Goal: Information Seeking & Learning: Learn about a topic

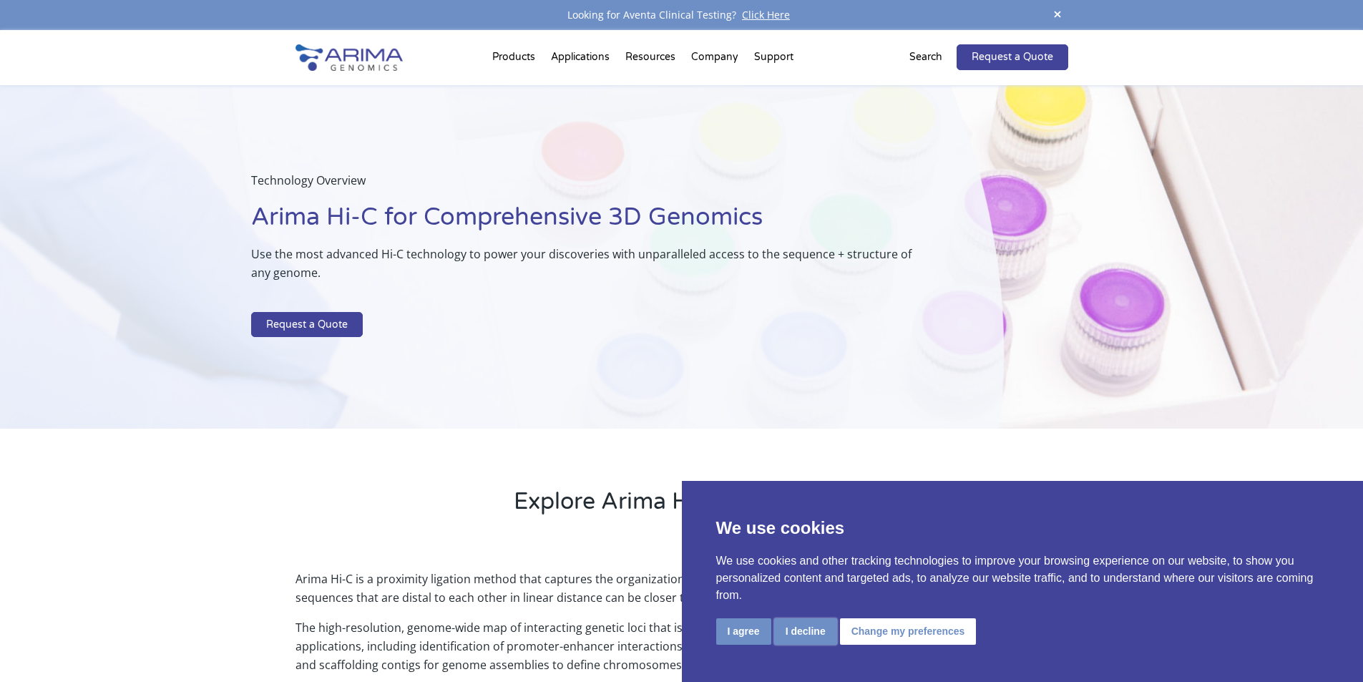
click at [790, 632] on button "I decline" at bounding box center [805, 631] width 63 height 26
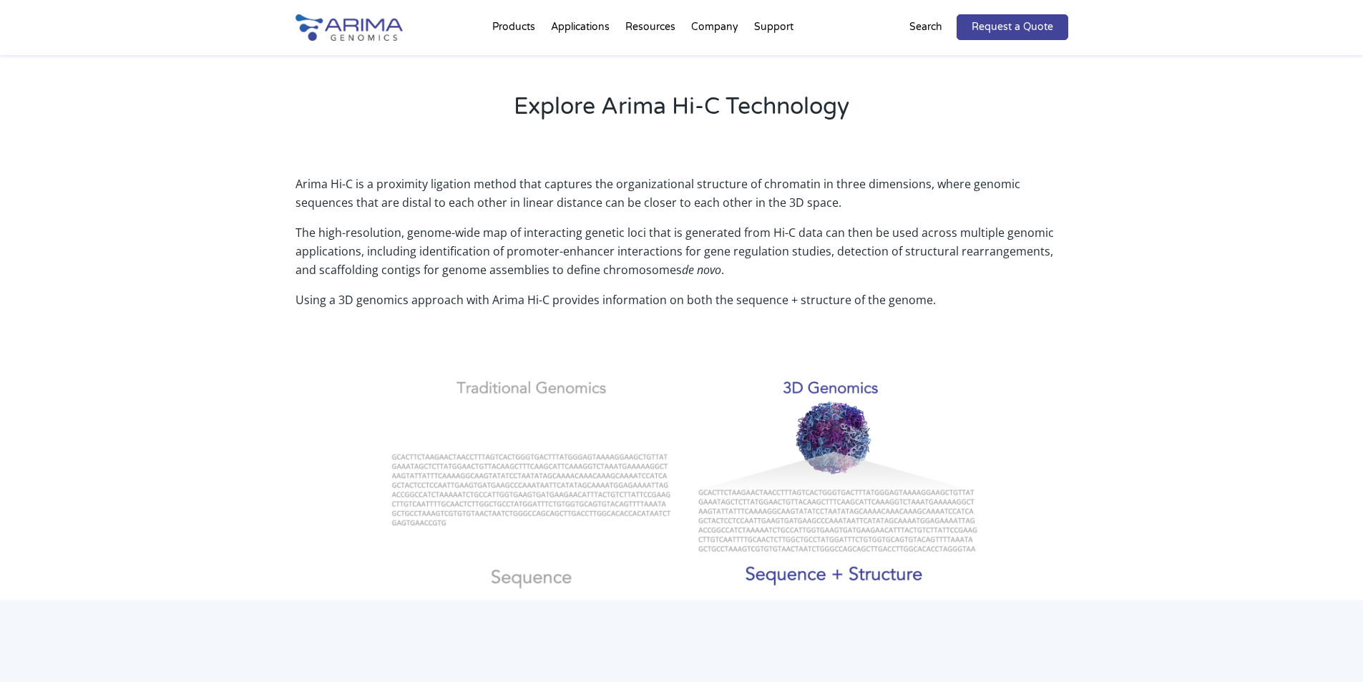
scroll to position [401, 0]
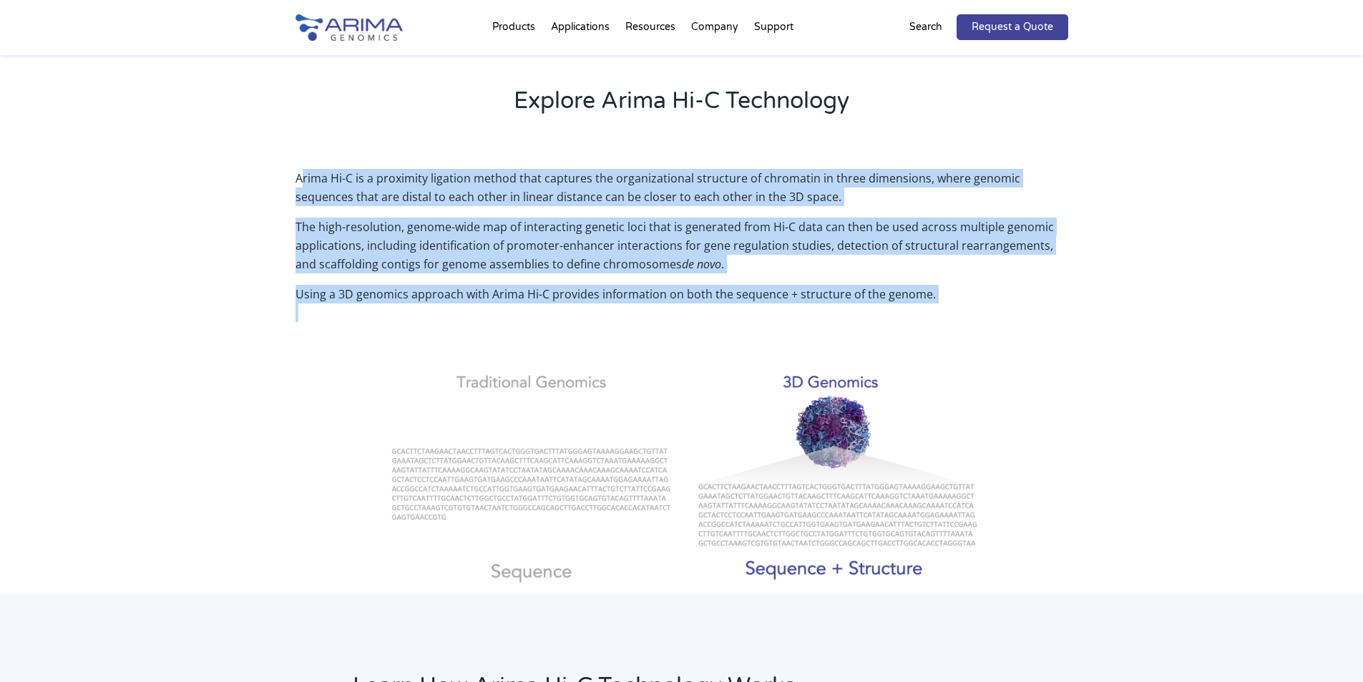
drag, startPoint x: 301, startPoint y: 175, endPoint x: 927, endPoint y: 313, distance: 641.1
click at [927, 313] on div "Arima Hi-C is a proximity ligation method that captures the organizational stru…" at bounding box center [681, 251] width 773 height 164
copy div "rima Hi-C is a proximity ligation method that captures the organizational struc…"
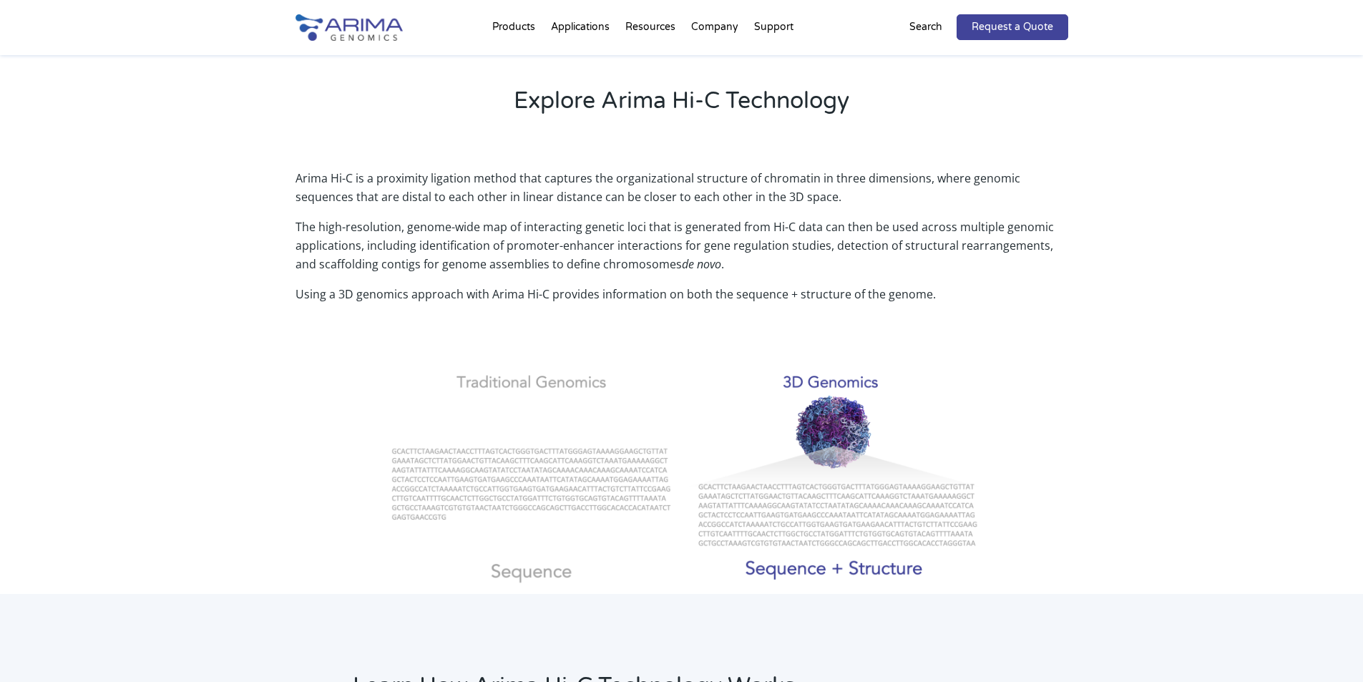
click at [163, 383] on div "Arima Hi-C is a proximity ligation method that captures the organizational stru…" at bounding box center [681, 371] width 1363 height 443
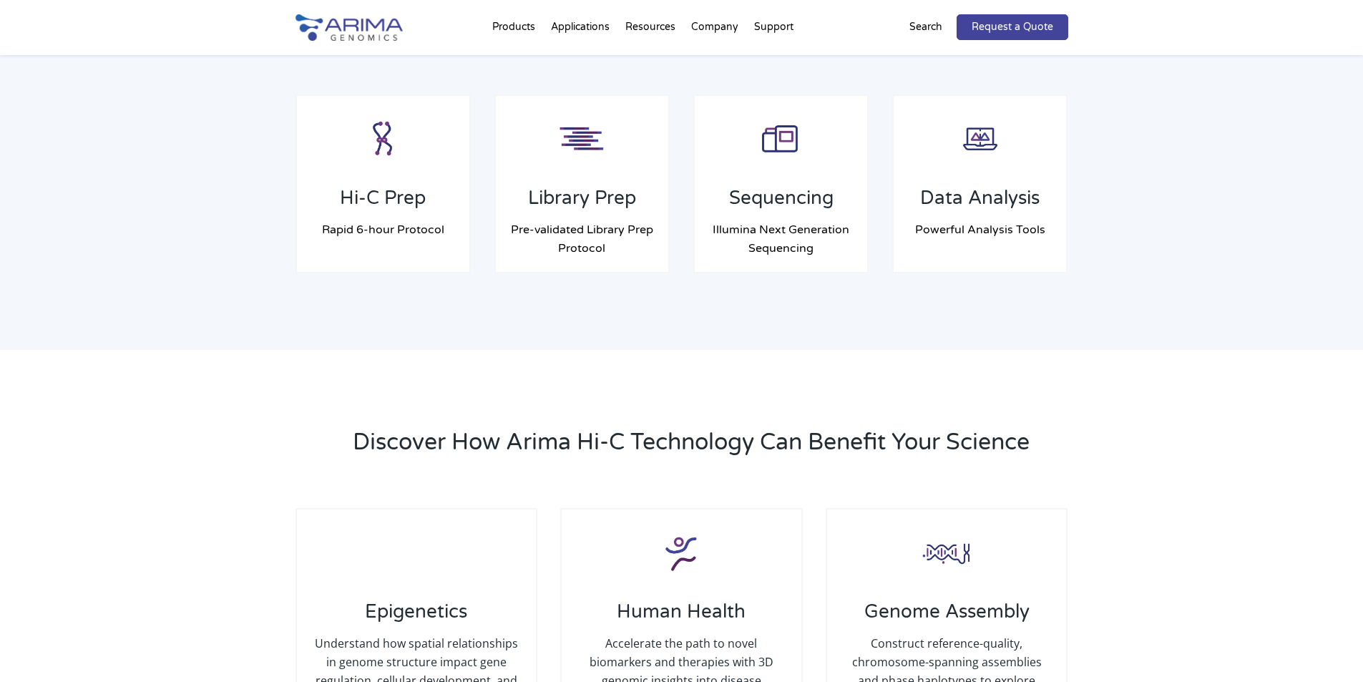
scroll to position [1202, 0]
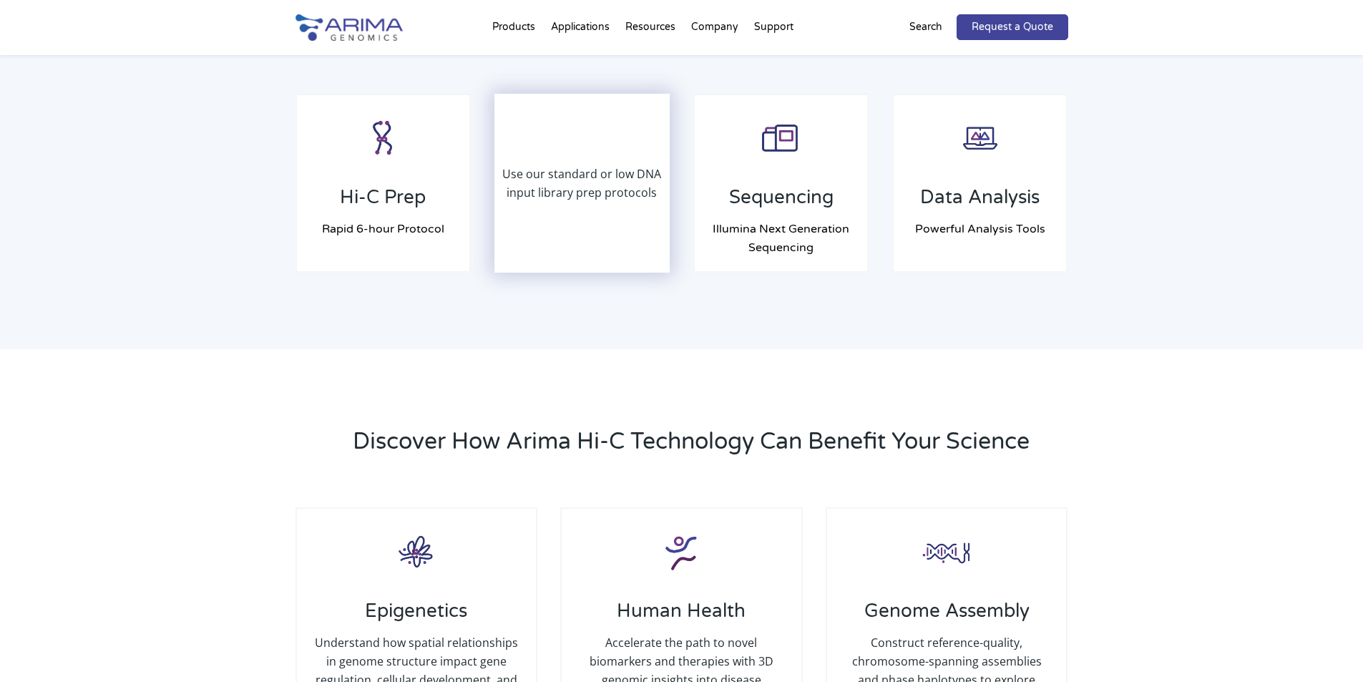
click at [554, 220] on div "Use our standard or low DNA input library prep protocols" at bounding box center [582, 183] width 173 height 176
click at [573, 175] on p "Use our standard or low DNA input library prep protocols" at bounding box center [582, 183] width 173 height 37
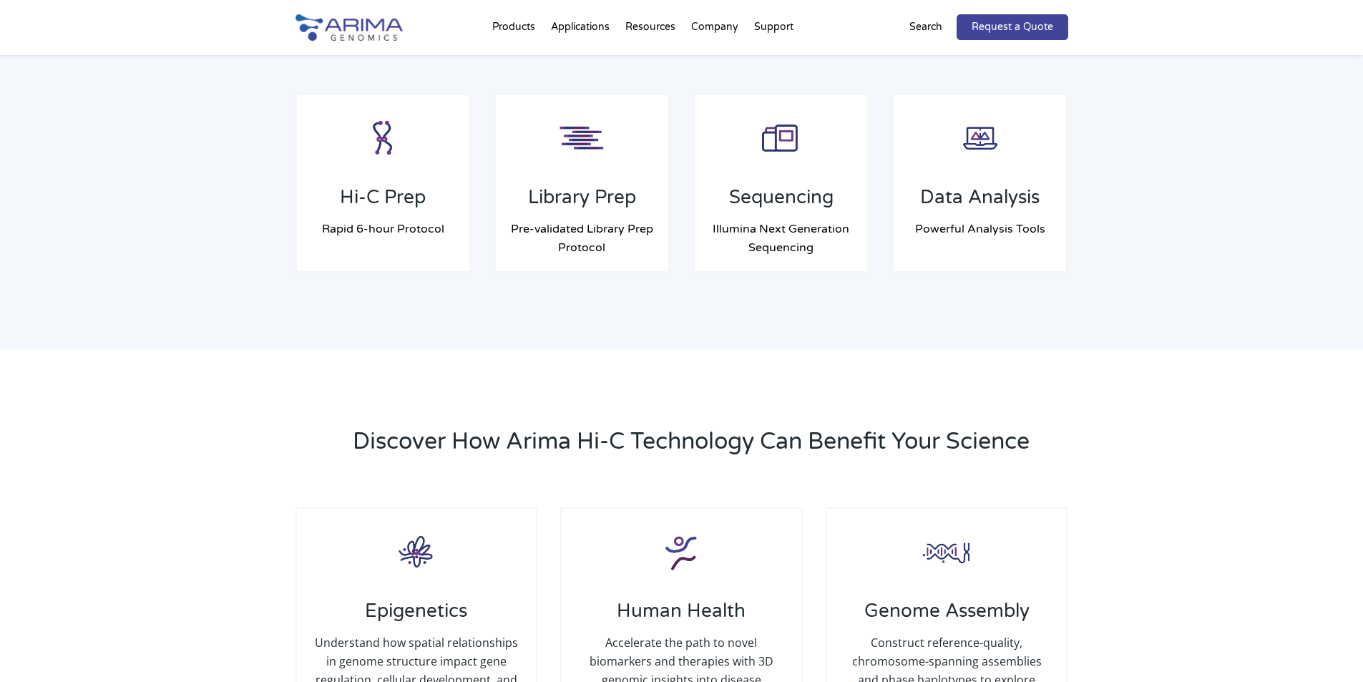
click at [620, 317] on div "Learn How Arima Hi-C Technology Works Our advanced Hi-C technology enables a ra…" at bounding box center [681, 71] width 1363 height 557
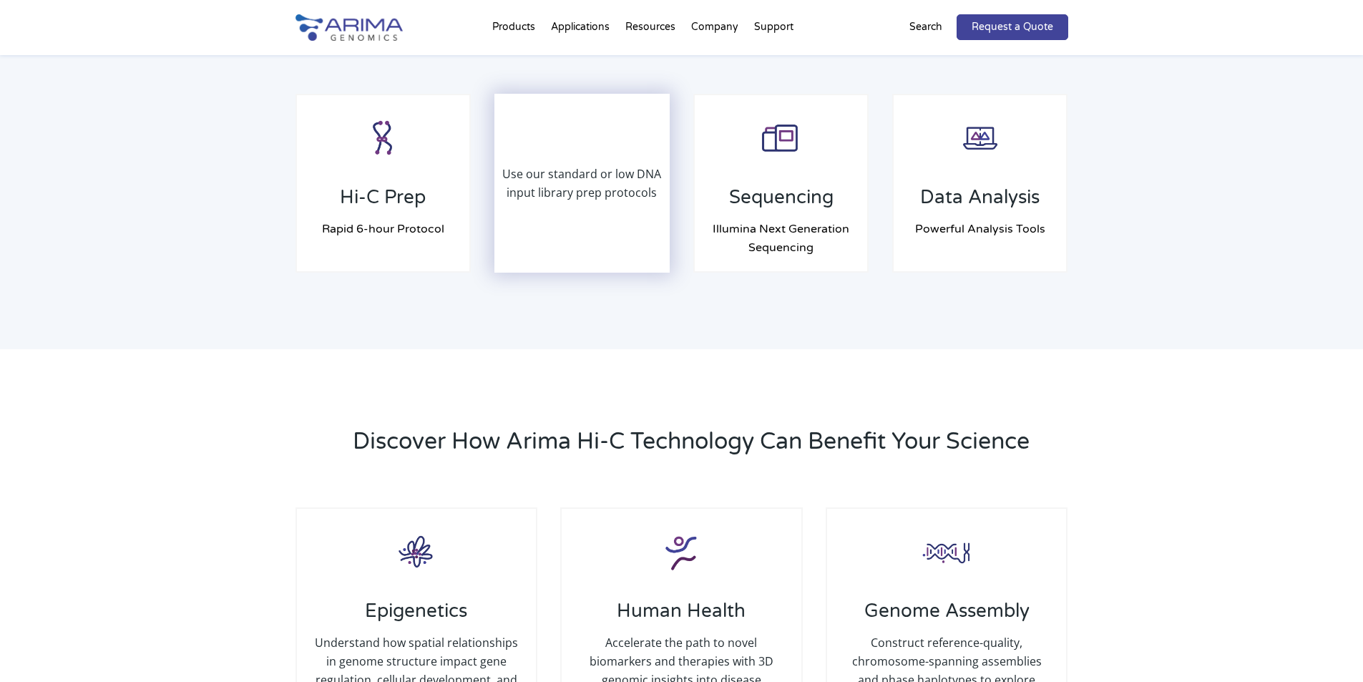
click at [580, 241] on div "Use our standard or low DNA input library prep protocols" at bounding box center [582, 183] width 173 height 176
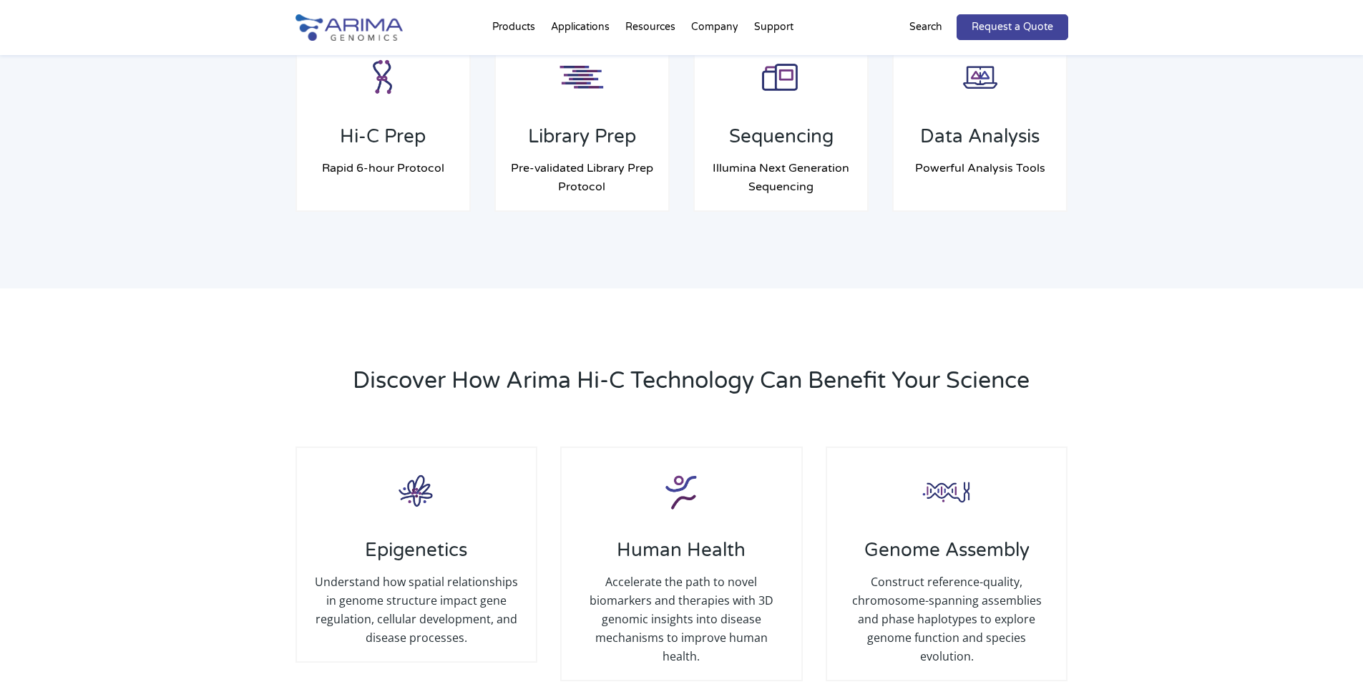
scroll to position [1259, 0]
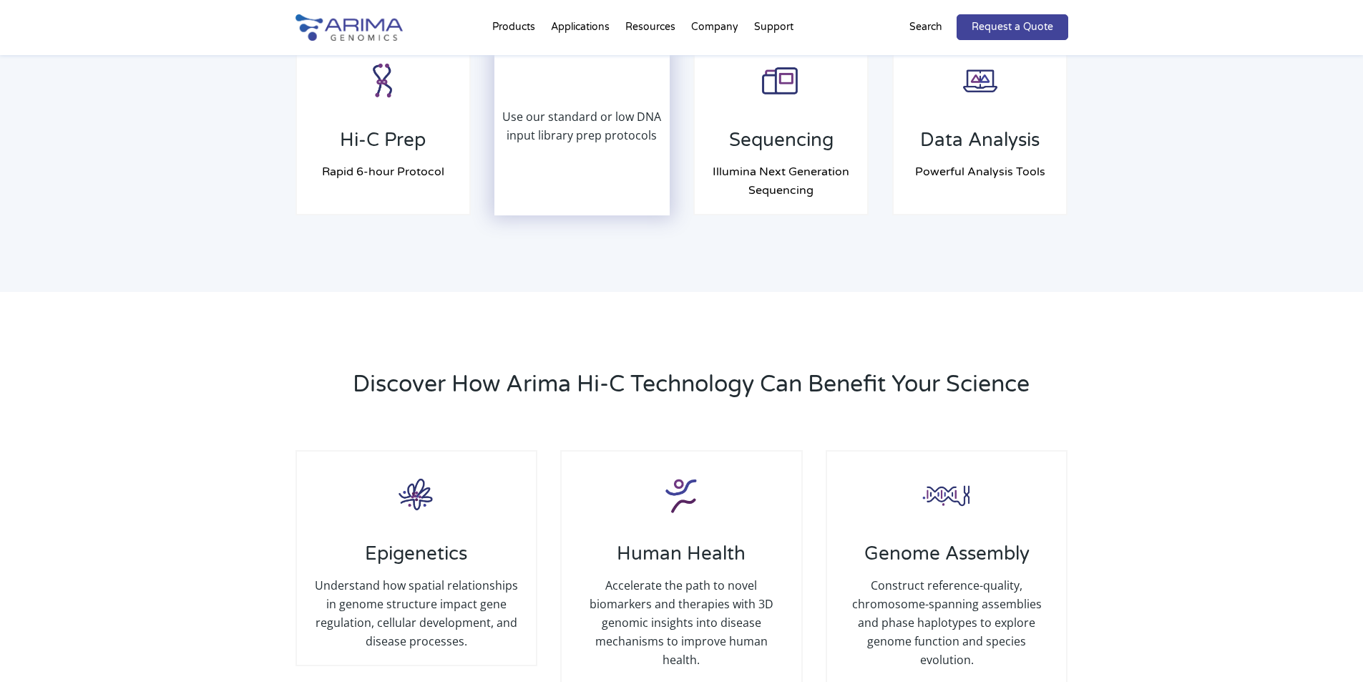
click at [559, 125] on p "Use our standard or low DNA input library prep protocols" at bounding box center [582, 125] width 173 height 37
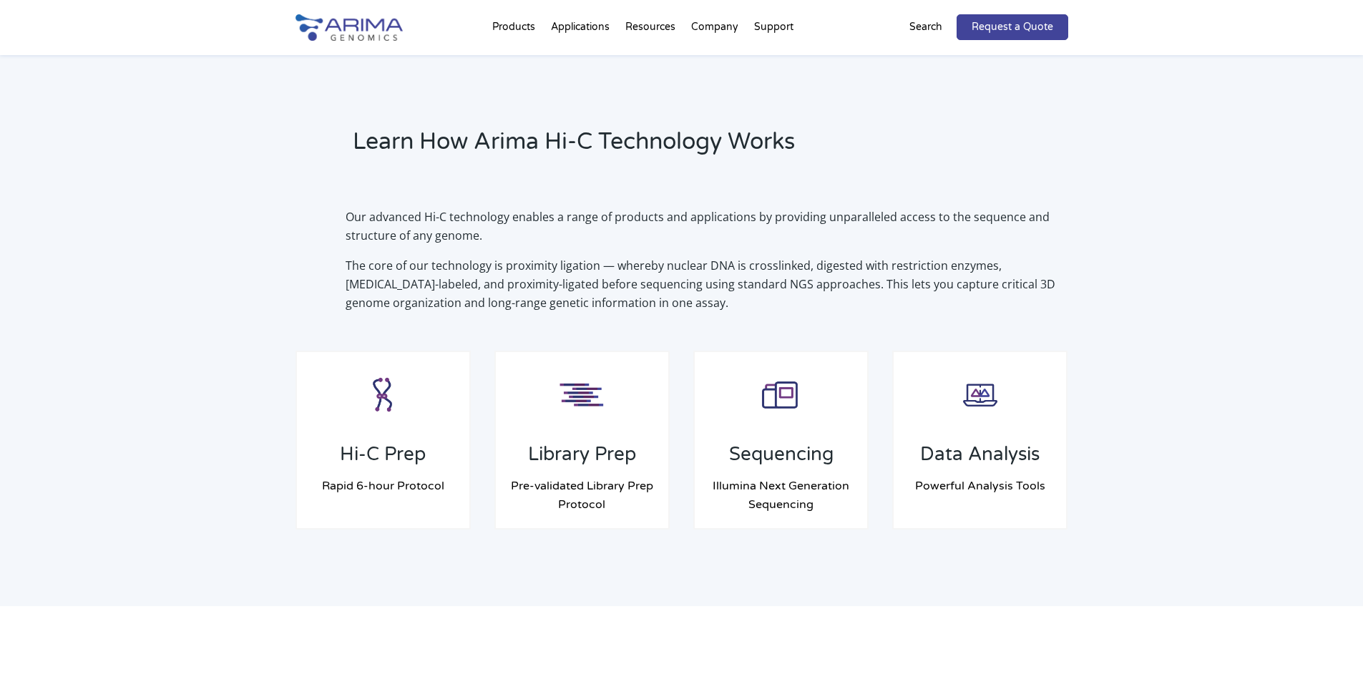
scroll to position [944, 0]
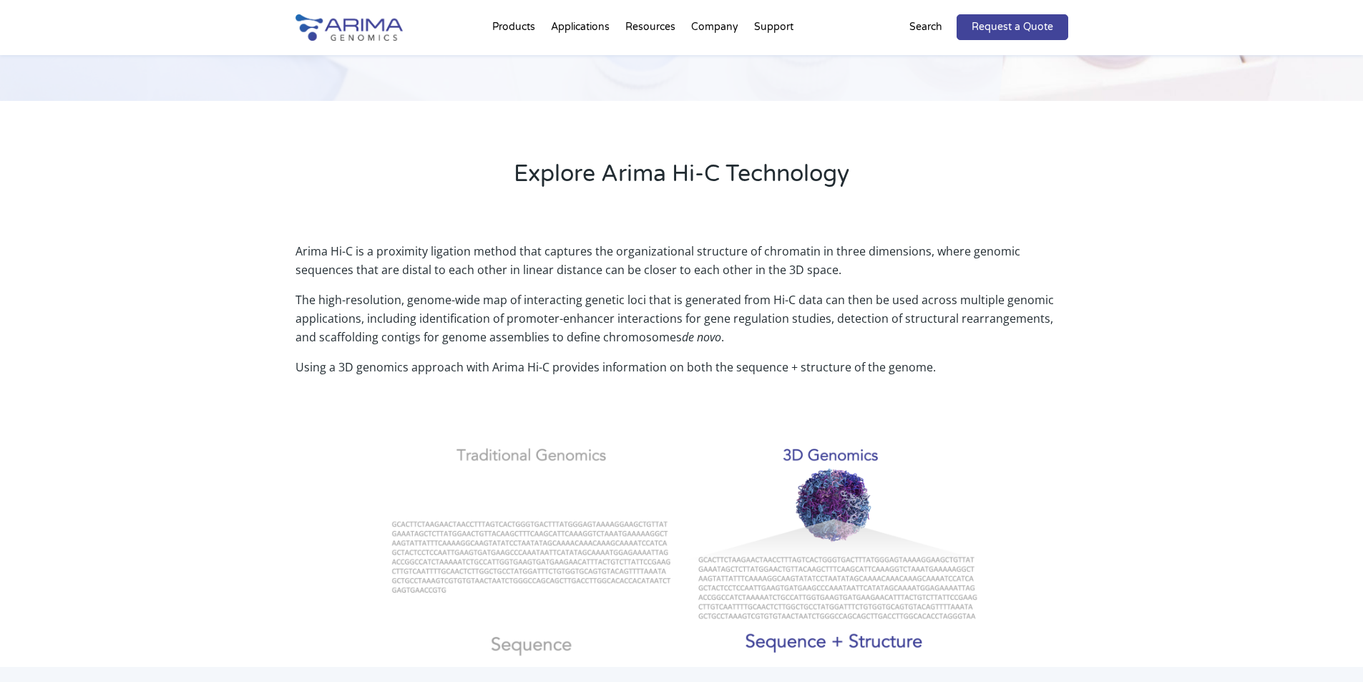
scroll to position [343, 0]
